Goal: Obtain resource: Obtain resource

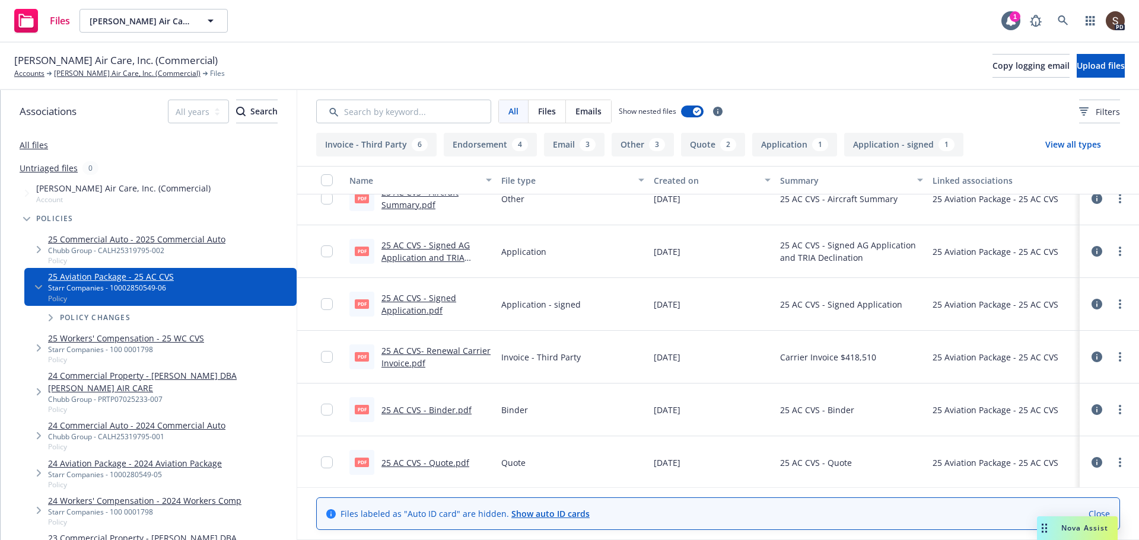
scroll to position [1016, 0]
click at [441, 409] on link "25 AC CVS - Binder.pdf" at bounding box center [426, 408] width 90 height 11
click at [448, 457] on link "25 AC CVS - Quote.pdf" at bounding box center [425, 461] width 88 height 11
click at [437, 244] on link "25 AC CVS - Signed AG Application and TRIA Declination.pdf" at bounding box center [425, 256] width 88 height 36
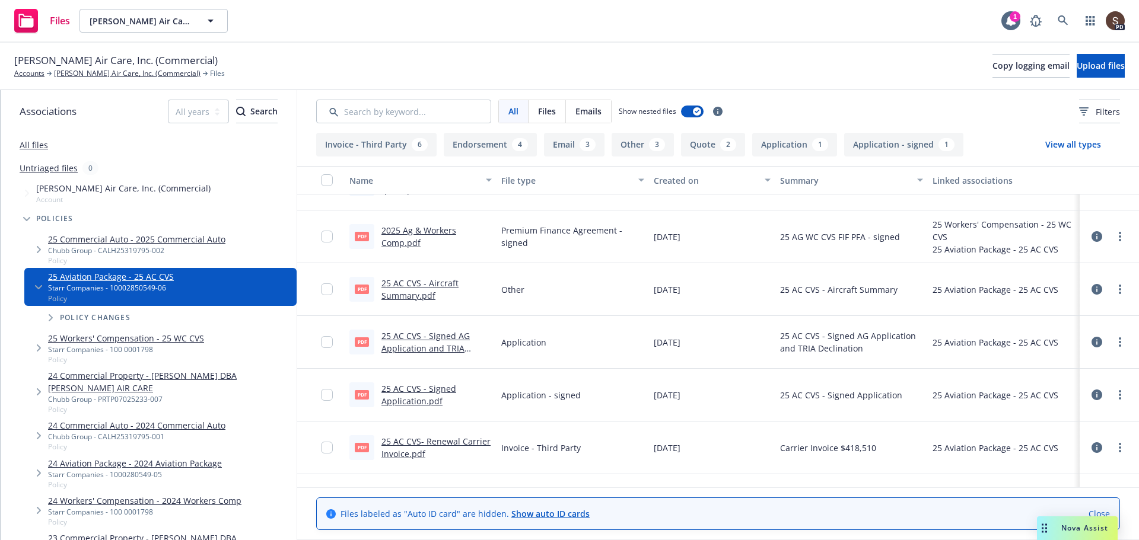
scroll to position [897, 0]
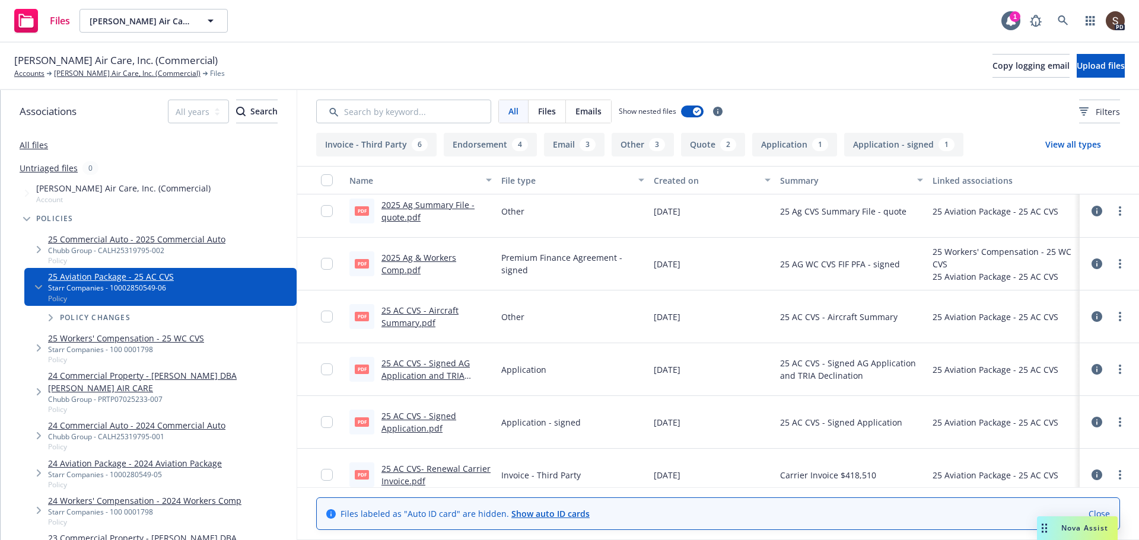
click at [419, 307] on link "25 AC CVS - Aircraft Summary.pdf" at bounding box center [419, 317] width 77 height 24
